Goal: Check status: Check status

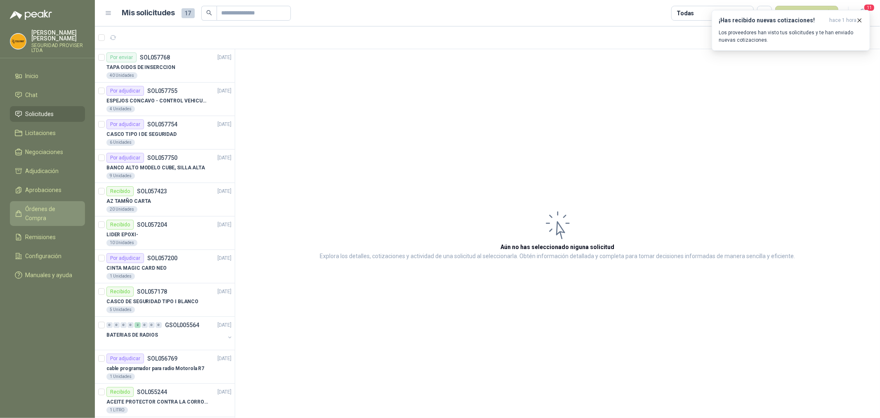
click at [52, 210] on span "Órdenes de Compra" at bounding box center [52, 213] width 52 height 18
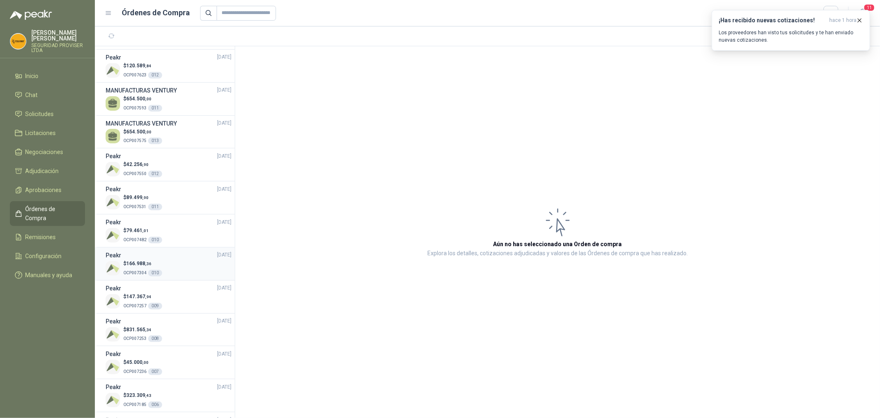
scroll to position [46, 0]
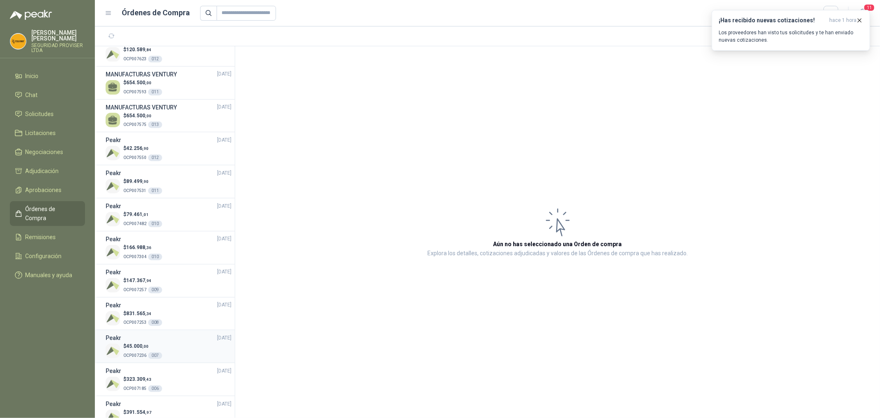
click at [147, 341] on div "Peakr [DATE]" at bounding box center [169, 337] width 126 height 9
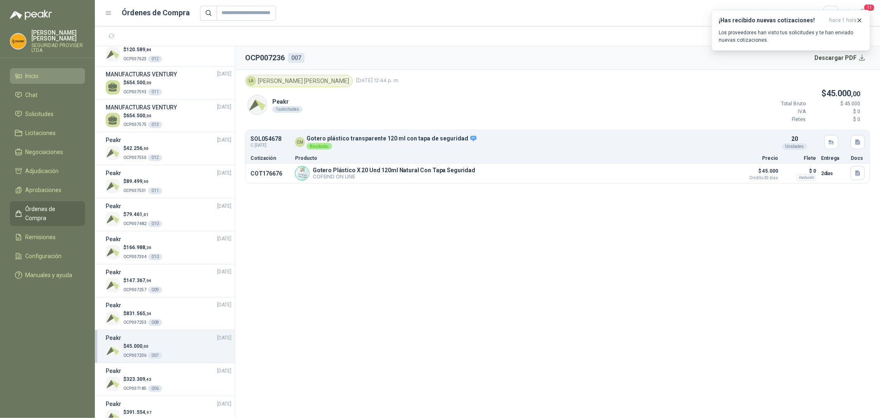
click at [40, 73] on li "Inicio" at bounding box center [47, 75] width 65 height 9
